Goal: Task Accomplishment & Management: Manage account settings

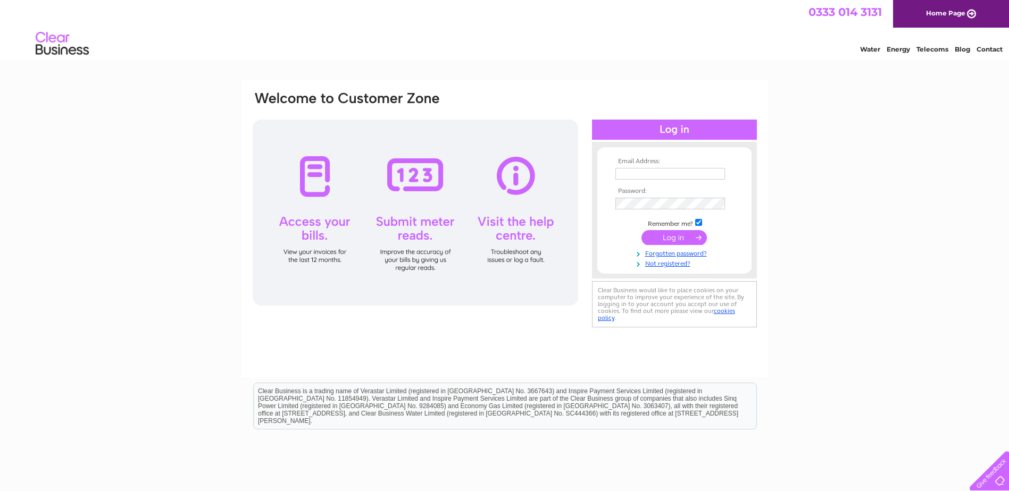
type input "[PERSON_NAME][EMAIL_ADDRESS][DOMAIN_NAME]"
click at [689, 240] on input "submit" at bounding box center [673, 237] width 65 height 15
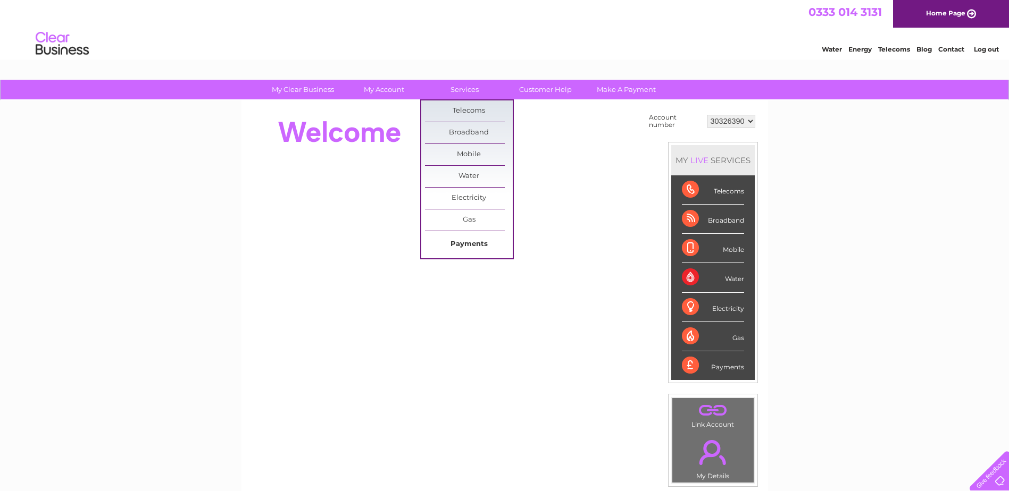
click at [474, 240] on link "Payments" at bounding box center [469, 244] width 88 height 21
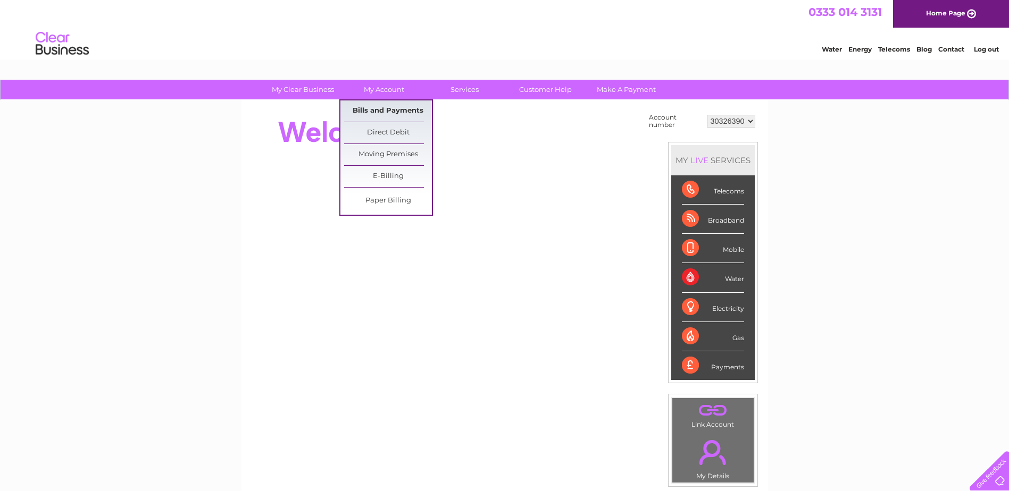
click at [387, 110] on link "Bills and Payments" at bounding box center [388, 111] width 88 height 21
